Goal: Task Accomplishment & Management: Use online tool/utility

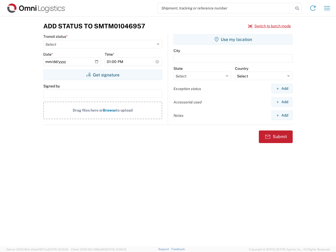
click at [225, 8] on input "search" at bounding box center [225, 8] width 136 height 10
click at [297, 8] on icon at bounding box center [296, 8] width 7 height 7
click at [312, 8] on icon at bounding box center [312, 8] width 8 height 8
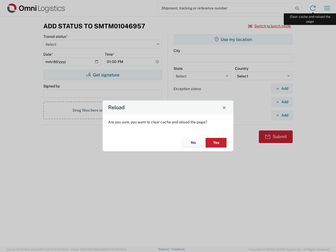
click at [327, 8] on div "Reload Are you sure, you want to clear cache and reload the page? No Yes" at bounding box center [168, 126] width 336 height 252
click at [269, 26] on div "Reload Are you sure, you want to clear cache and reload the page? No Yes" at bounding box center [168, 126] width 336 height 252
click at [102, 75] on div "Reload Are you sure, you want to clear cache and reload the page? No Yes" at bounding box center [168, 126] width 336 height 252
click at [233, 39] on div "Reload Are you sure, you want to clear cache and reload the page? No Yes" at bounding box center [168, 126] width 336 height 252
click at [282, 88] on div "Reload Are you sure, you want to clear cache and reload the page? No Yes" at bounding box center [168, 126] width 336 height 252
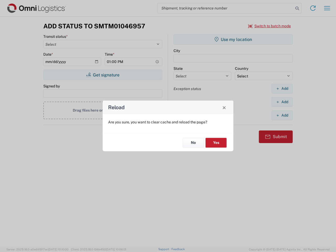
click at [282, 102] on div "Reload Are you sure, you want to clear cache and reload the page? No Yes" at bounding box center [168, 126] width 336 height 252
click at [282, 115] on div "Reload Are you sure, you want to clear cache and reload the page? No Yes" at bounding box center [168, 126] width 336 height 252
